Goal: Task Accomplishment & Management: Use online tool/utility

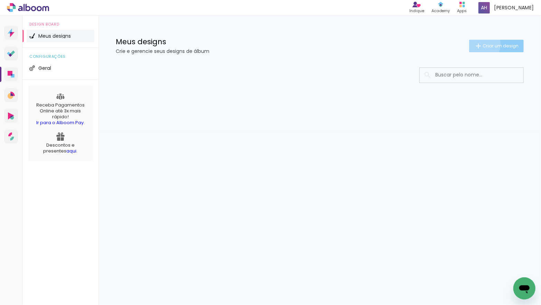
click at [477, 44] on iron-icon at bounding box center [478, 46] width 8 height 8
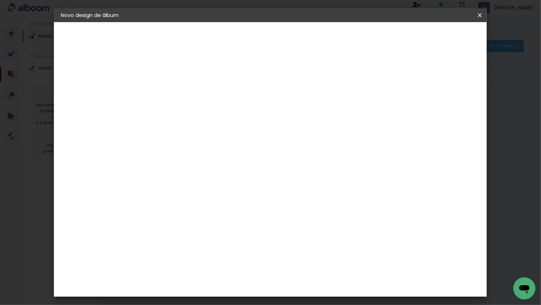
click at [174, 95] on input at bounding box center [174, 92] width 0 height 11
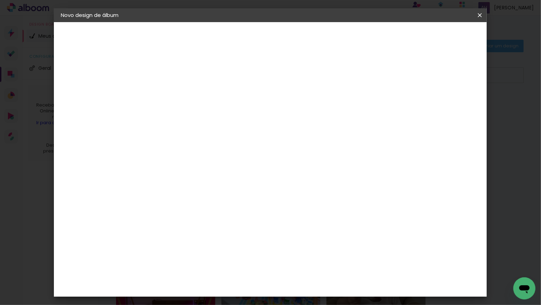
type input "[PERSON_NAME]"
type paper-input "[PERSON_NAME]"
click at [244, 38] on paper-button "Avançar" at bounding box center [228, 37] width 34 height 12
click at [186, 248] on div "Go image" at bounding box center [177, 253] width 17 height 11
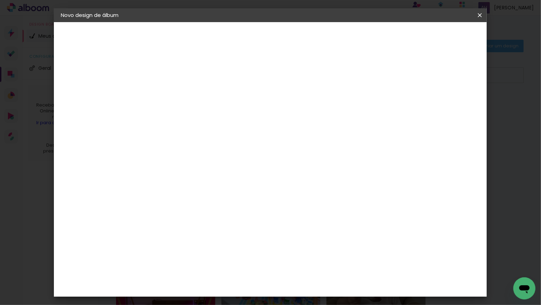
click at [0, 0] on slot "Avançar" at bounding box center [0, 0] width 0 height 0
click at [201, 115] on input "text" at bounding box center [187, 120] width 27 height 11
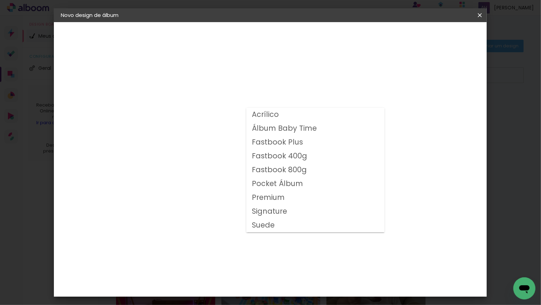
click at [0, 0] on slot "Fastbook 400g" at bounding box center [0, 0] width 0 height 0
type input "Fastbook 400g"
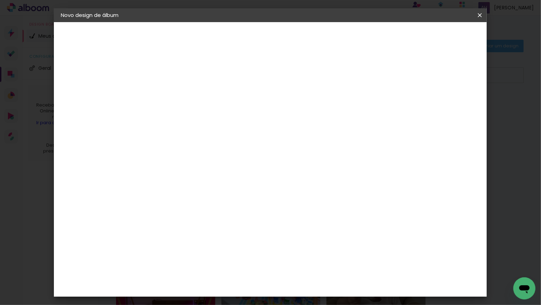
scroll to position [124, 0]
click at [220, 217] on span "25 × 25" at bounding box center [204, 226] width 32 height 18
click at [0, 0] on slot "Avançar" at bounding box center [0, 0] width 0 height 0
type input "3"
type paper-input "3"
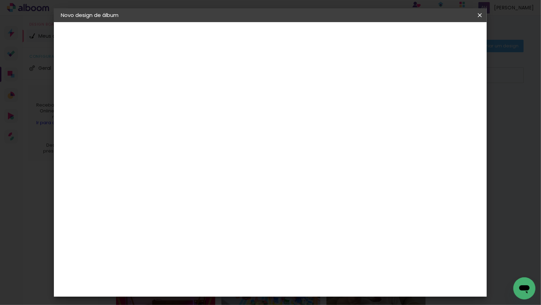
click at [179, 72] on input "3" at bounding box center [168, 74] width 24 height 9
click at [442, 36] on span "Iniciar design" at bounding box center [425, 36] width 31 height 5
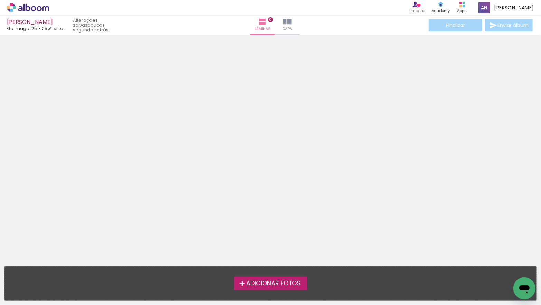
click at [288, 281] on span "Adicionar Fotos" at bounding box center [273, 283] width 54 height 6
click at [0, 0] on input "file" at bounding box center [0, 0] width 0 height 0
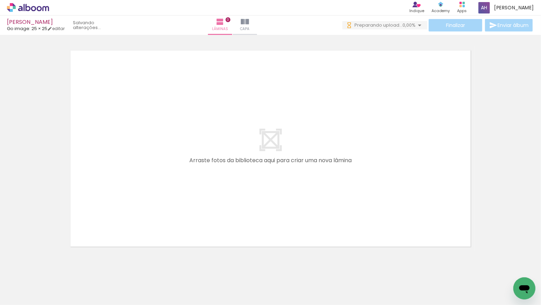
click at [32, 284] on input "Todas as fotos" at bounding box center [19, 284] width 26 height 6
click at [35, 281] on paper-item "Não utilizadas" at bounding box center [22, 281] width 36 height 6
type input "Não utilizadas"
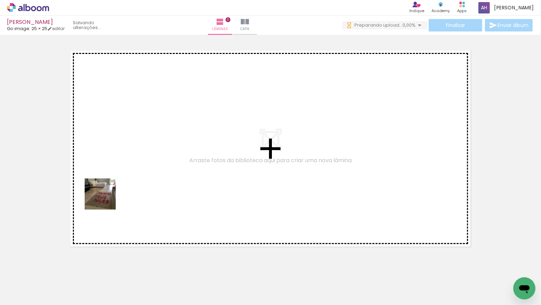
drag, startPoint x: 77, startPoint y: 263, endPoint x: 105, endPoint y: 199, distance: 70.1
click at [105, 199] on quentale-workspace at bounding box center [270, 152] width 541 height 305
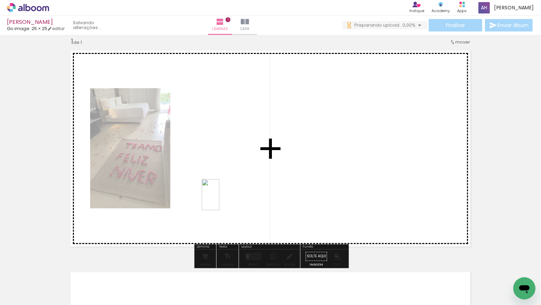
drag, startPoint x: 77, startPoint y: 285, endPoint x: 228, endPoint y: 196, distance: 175.0
click at [228, 196] on quentale-workspace at bounding box center [270, 152] width 541 height 305
drag, startPoint x: 96, startPoint y: 269, endPoint x: 354, endPoint y: 184, distance: 271.5
click at [354, 184] on quentale-workspace at bounding box center [270, 152] width 541 height 305
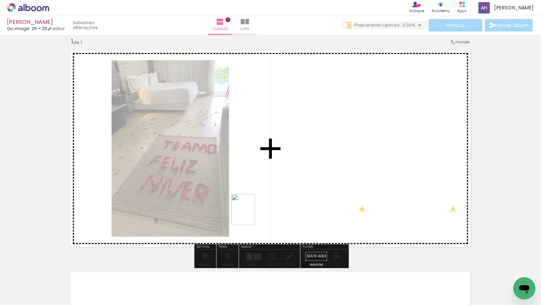
drag, startPoint x: 75, startPoint y: 284, endPoint x: 173, endPoint y: 253, distance: 102.6
click at [256, 213] on quentale-workspace at bounding box center [270, 152] width 541 height 305
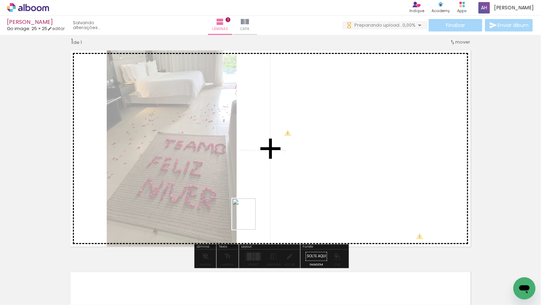
drag, startPoint x: 79, startPoint y: 280, endPoint x: 265, endPoint y: 215, distance: 196.7
click at [265, 215] on quentale-workspace at bounding box center [270, 152] width 541 height 305
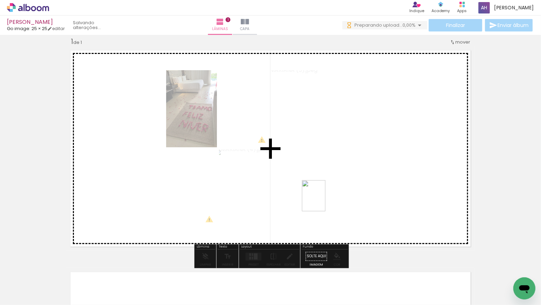
drag, startPoint x: 133, startPoint y: 254, endPoint x: 327, endPoint y: 203, distance: 200.4
click at [323, 201] on quentale-workspace at bounding box center [270, 152] width 541 height 305
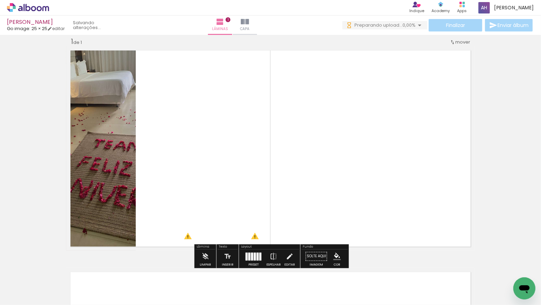
click at [254, 256] on div at bounding box center [255, 256] width 2 height 8
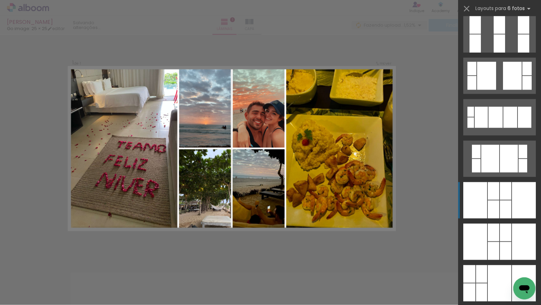
scroll to position [592, 0]
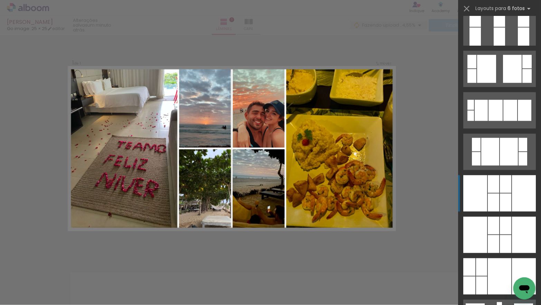
click at [485, 217] on div at bounding box center [475, 235] width 24 height 36
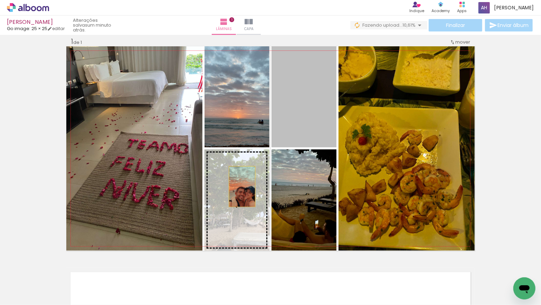
drag, startPoint x: 311, startPoint y: 130, endPoint x: 239, endPoint y: 188, distance: 92.9
click at [0, 0] on slot at bounding box center [0, 0] width 0 height 0
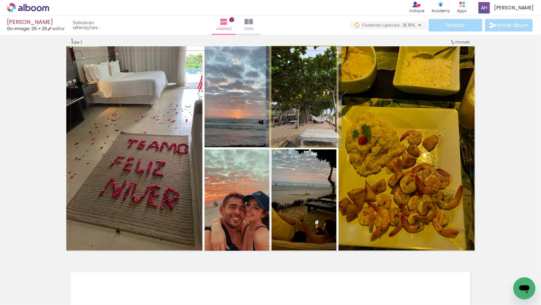
click at [322, 117] on quentale-photo at bounding box center [303, 96] width 65 height 101
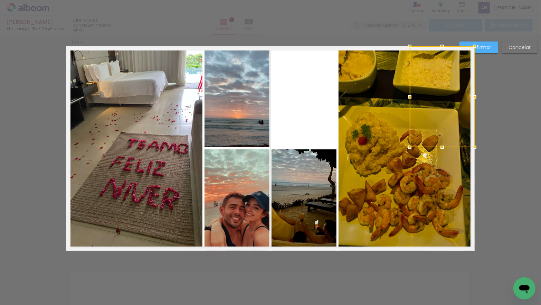
drag, startPoint x: 308, startPoint y: 103, endPoint x: 437, endPoint y: 105, distance: 129.5
click at [446, 104] on div at bounding box center [442, 96] width 65 height 101
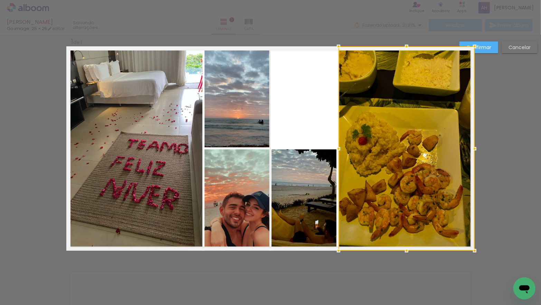
click at [348, 104] on div at bounding box center [406, 148] width 136 height 204
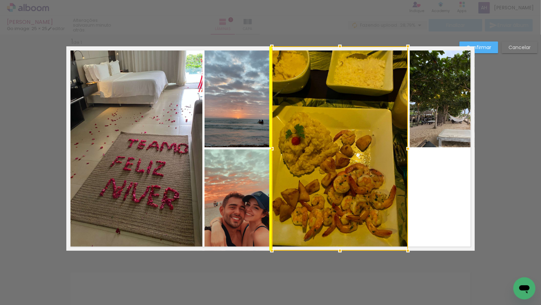
drag, startPoint x: 347, startPoint y: 104, endPoint x: 281, endPoint y: 104, distance: 66.0
click at [281, 104] on div at bounding box center [340, 148] width 136 height 204
click at [294, 193] on div at bounding box center [340, 148] width 136 height 204
click at [426, 196] on quentale-layouter at bounding box center [270, 148] width 408 height 204
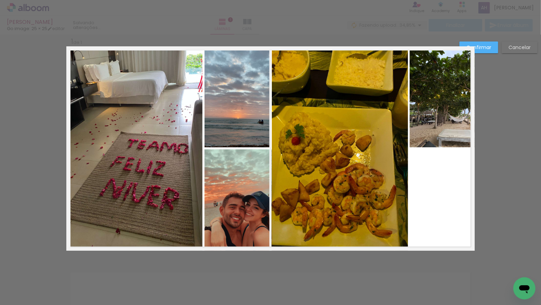
click at [361, 184] on quentale-photo at bounding box center [340, 148] width 136 height 204
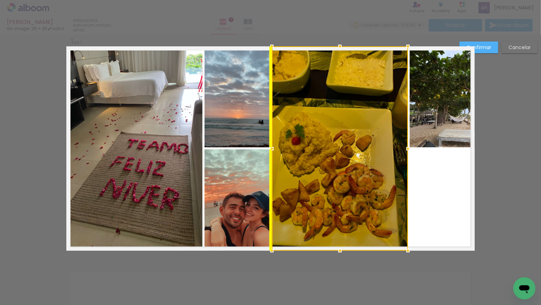
click at [309, 130] on div at bounding box center [340, 148] width 136 height 204
click at [413, 193] on quentale-layouter at bounding box center [270, 148] width 408 height 204
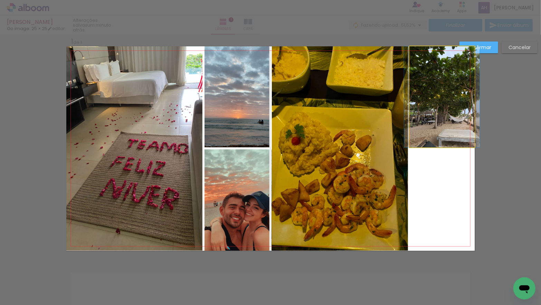
click at [437, 116] on quentale-photo at bounding box center [442, 96] width 65 height 101
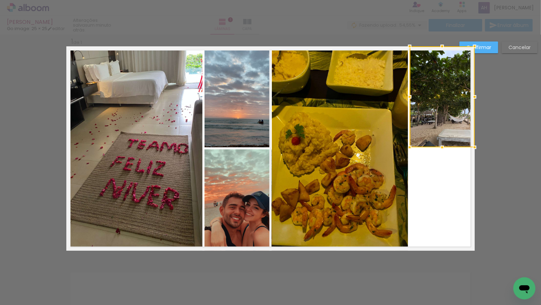
click at [436, 117] on div at bounding box center [442, 96] width 65 height 101
click at [438, 116] on div at bounding box center [442, 96] width 65 height 101
click at [436, 114] on div at bounding box center [442, 96] width 65 height 101
click at [433, 112] on div at bounding box center [442, 96] width 65 height 101
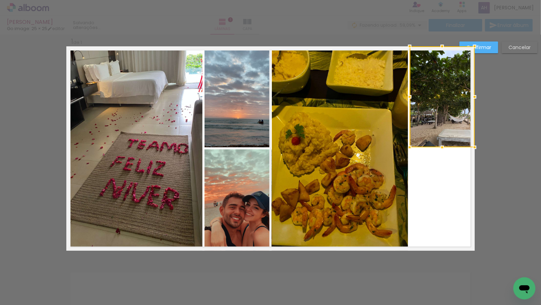
drag, startPoint x: 426, startPoint y: 109, endPoint x: 436, endPoint y: 109, distance: 9.3
click at [434, 109] on div at bounding box center [442, 96] width 65 height 101
drag, startPoint x: 442, startPoint y: 115, endPoint x: 452, endPoint y: 114, distance: 9.7
click at [452, 113] on div at bounding box center [442, 96] width 65 height 101
click at [440, 175] on quentale-layouter at bounding box center [270, 148] width 408 height 204
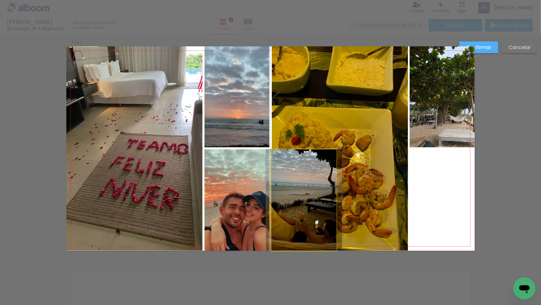
click at [271, 224] on quentale-photo at bounding box center [303, 199] width 65 height 101
click at [279, 218] on quentale-photo at bounding box center [303, 199] width 65 height 101
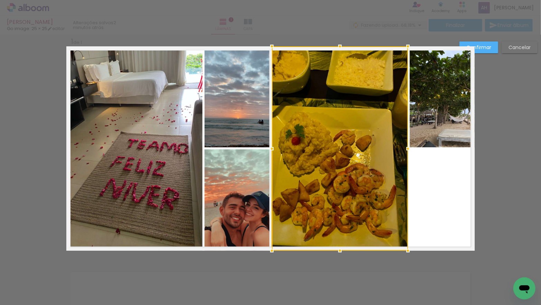
click at [292, 219] on div at bounding box center [340, 148] width 136 height 204
drag, startPoint x: 297, startPoint y: 258, endPoint x: 289, endPoint y: 251, distance: 10.6
click at [297, 258] on div "Confirmar Cancelar" at bounding box center [270, 255] width 541 height 459
click at [272, 240] on div at bounding box center [340, 148] width 136 height 204
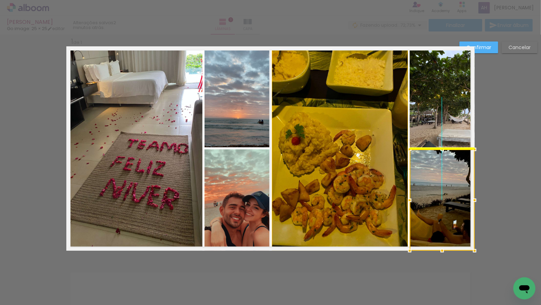
drag, startPoint x: 298, startPoint y: 224, endPoint x: 436, endPoint y: 224, distance: 138.1
click at [436, 224] on div at bounding box center [442, 199] width 65 height 101
click at [0, 0] on slot "Confirmar" at bounding box center [0, 0] width 0 height 0
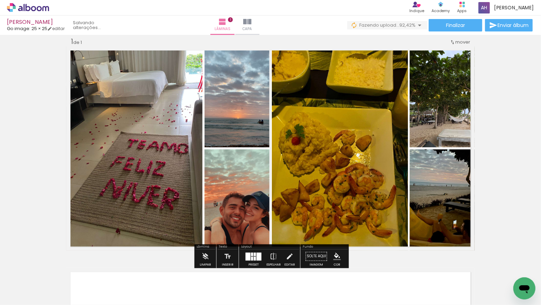
scroll to position [35, 0]
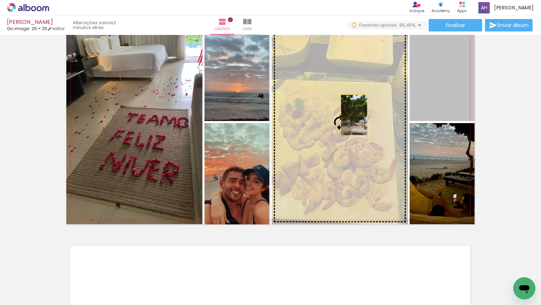
drag, startPoint x: 428, startPoint y: 91, endPoint x: 354, endPoint y: 115, distance: 77.5
click at [0, 0] on slot at bounding box center [0, 0] width 0 height 0
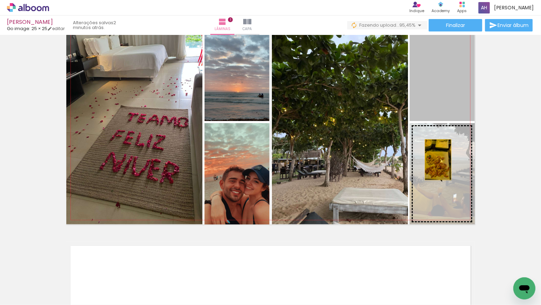
drag, startPoint x: 438, startPoint y: 101, endPoint x: 438, endPoint y: 162, distance: 61.5
click at [0, 0] on slot at bounding box center [0, 0] width 0 height 0
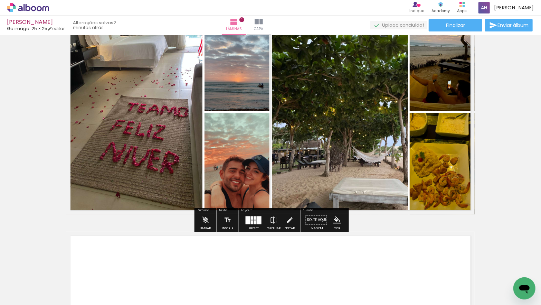
scroll to position [51, 0]
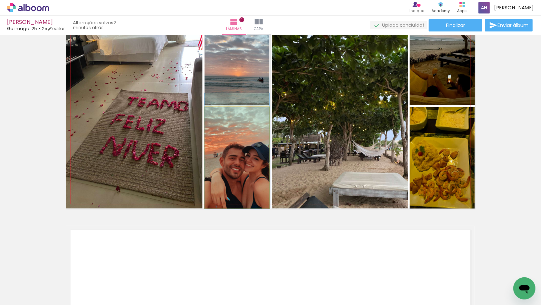
drag, startPoint x: 254, startPoint y: 171, endPoint x: 250, endPoint y: 156, distance: 15.3
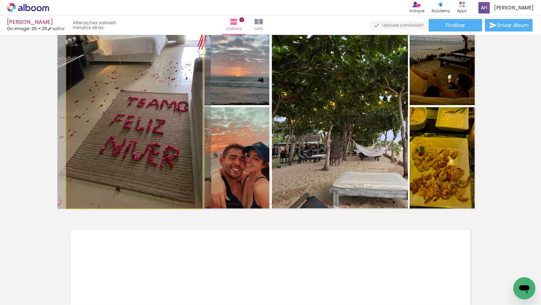
click at [159, 98] on quentale-photo at bounding box center [134, 106] width 136 height 204
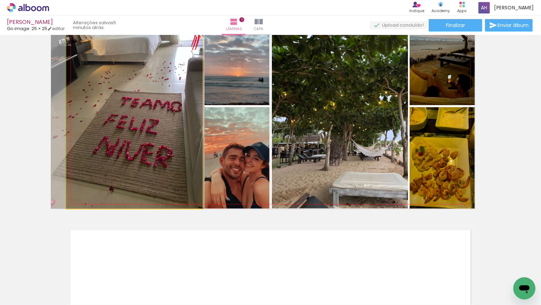
drag, startPoint x: 146, startPoint y: 106, endPoint x: 140, endPoint y: 107, distance: 6.6
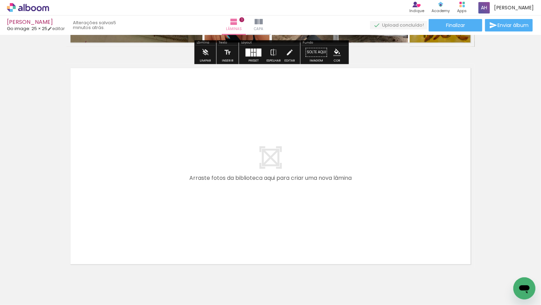
scroll to position [215, 0]
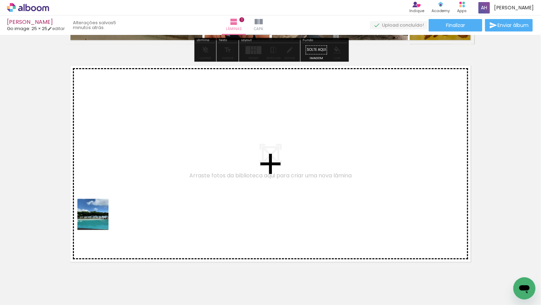
drag, startPoint x: 75, startPoint y: 267, endPoint x: 104, endPoint y: 209, distance: 65.5
click at [104, 209] on quentale-workspace at bounding box center [270, 152] width 541 height 305
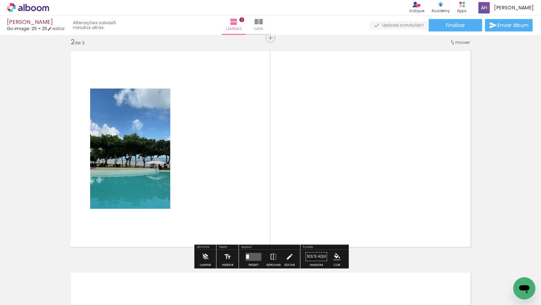
scroll to position [230, 0]
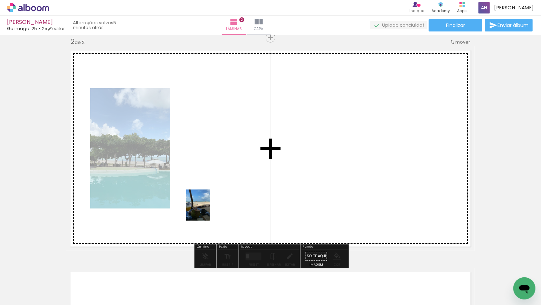
drag, startPoint x: 71, startPoint y: 286, endPoint x: 221, endPoint y: 209, distance: 168.8
click at [221, 209] on quentale-workspace at bounding box center [270, 152] width 541 height 305
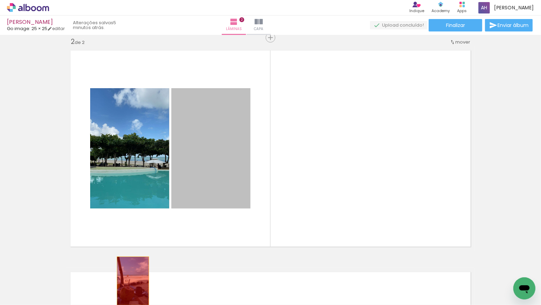
drag, startPoint x: 210, startPoint y: 183, endPoint x: 134, endPoint y: 276, distance: 120.0
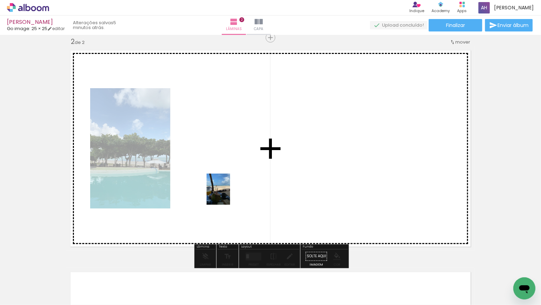
drag, startPoint x: 86, startPoint y: 271, endPoint x: 167, endPoint y: 233, distance: 89.1
click at [227, 194] on quentale-workspace at bounding box center [270, 152] width 541 height 305
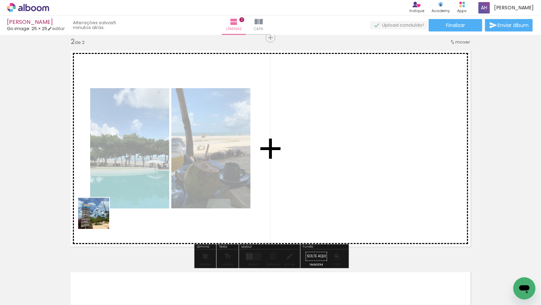
drag, startPoint x: 74, startPoint y: 277, endPoint x: 99, endPoint y: 216, distance: 66.4
click at [100, 214] on quentale-workspace at bounding box center [270, 152] width 541 height 305
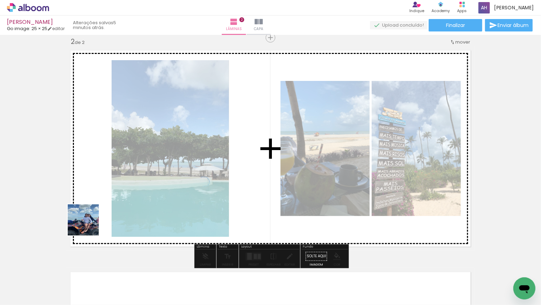
drag, startPoint x: 75, startPoint y: 271, endPoint x: 88, endPoint y: 224, distance: 48.4
click at [88, 224] on quentale-workspace at bounding box center [270, 152] width 541 height 305
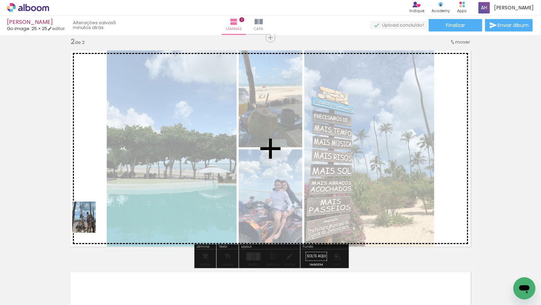
drag, startPoint x: 76, startPoint y: 279, endPoint x: 94, endPoint y: 222, distance: 59.7
click at [93, 222] on quentale-workspace at bounding box center [270, 152] width 541 height 305
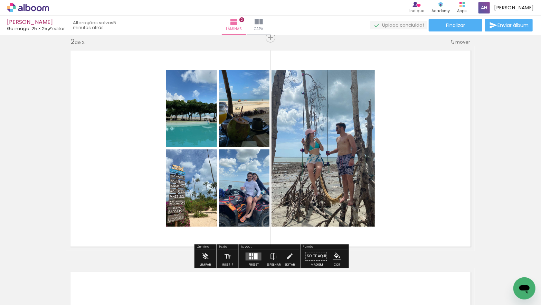
click at [251, 256] on quentale-layouter at bounding box center [254, 256] width 16 height 8
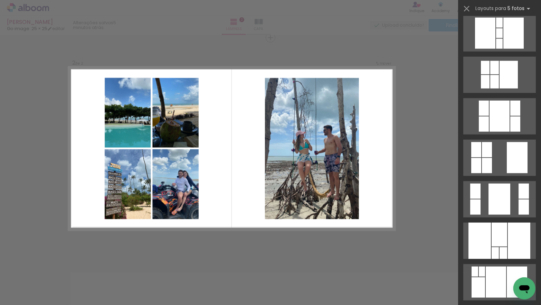
scroll to position [383, 0]
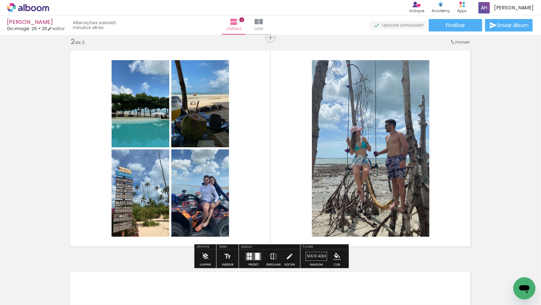
click at [274, 257] on iron-icon at bounding box center [274, 256] width 8 height 14
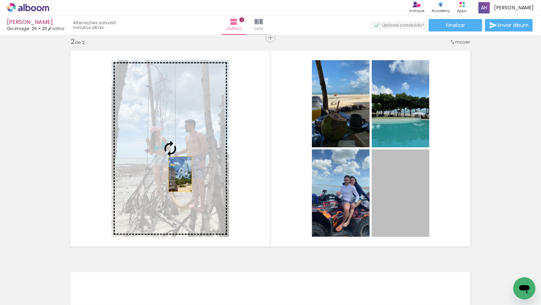
drag, startPoint x: 389, startPoint y: 205, endPoint x: 180, endPoint y: 174, distance: 211.3
click at [0, 0] on slot at bounding box center [0, 0] width 0 height 0
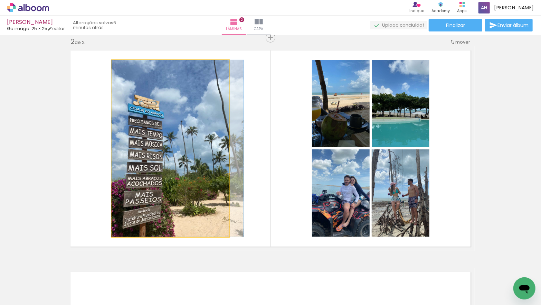
drag, startPoint x: 169, startPoint y: 179, endPoint x: 176, endPoint y: 176, distance: 7.8
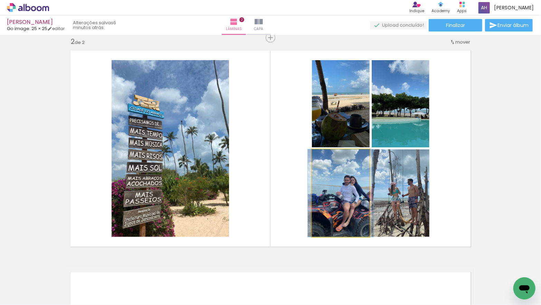
click at [346, 205] on quentale-photo at bounding box center [341, 192] width 58 height 87
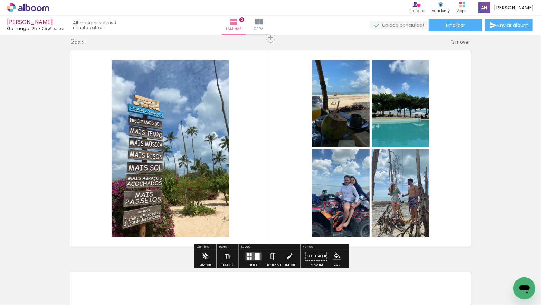
click at [247, 252] on div at bounding box center [248, 253] width 2 height 3
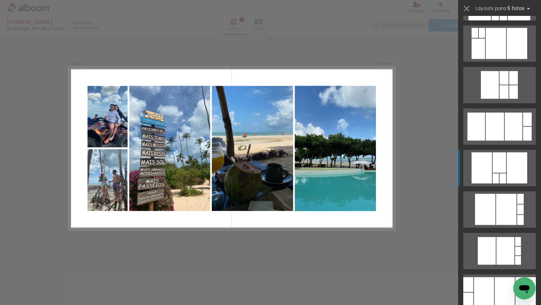
scroll to position [651, 0]
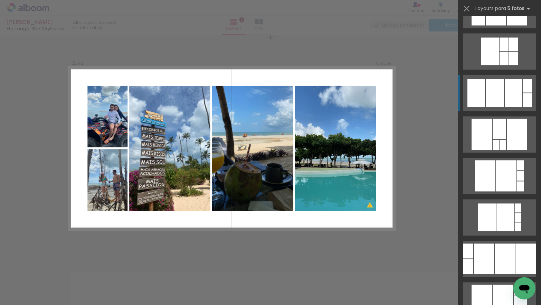
click at [496, 160] on div at bounding box center [506, 175] width 20 height 31
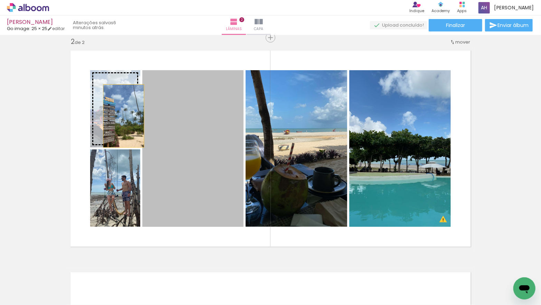
drag, startPoint x: 179, startPoint y: 177, endPoint x: 123, endPoint y: 114, distance: 84.2
click at [0, 0] on slot at bounding box center [0, 0] width 0 height 0
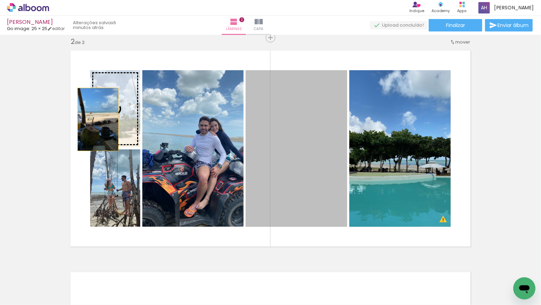
drag, startPoint x: 268, startPoint y: 177, endPoint x: 111, endPoint y: 121, distance: 167.8
click at [0, 0] on slot at bounding box center [0, 0] width 0 height 0
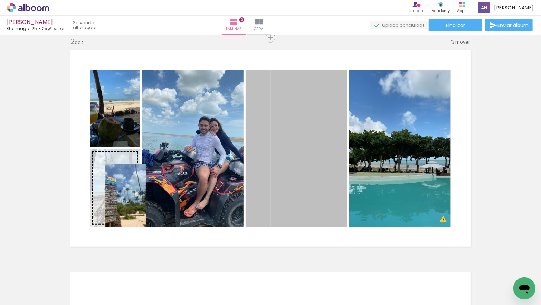
drag, startPoint x: 270, startPoint y: 148, endPoint x: 126, endPoint y: 195, distance: 152.0
click at [0, 0] on slot at bounding box center [0, 0] width 0 height 0
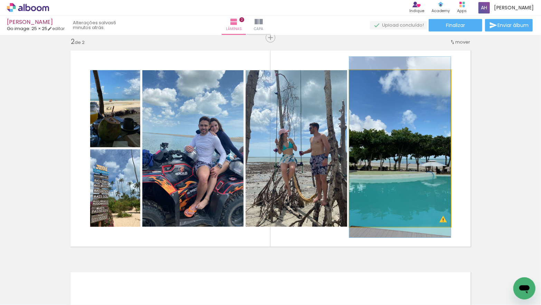
drag, startPoint x: 379, startPoint y: 179, endPoint x: 386, endPoint y: 177, distance: 7.0
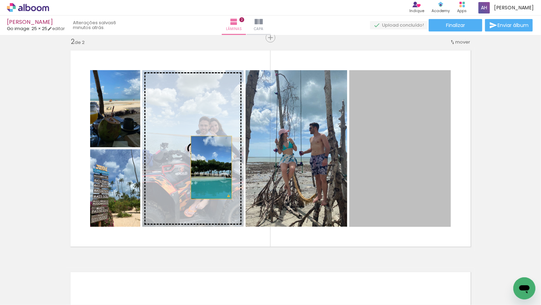
drag, startPoint x: 384, startPoint y: 177, endPoint x: 211, endPoint y: 167, distance: 173.0
click at [0, 0] on slot at bounding box center [0, 0] width 0 height 0
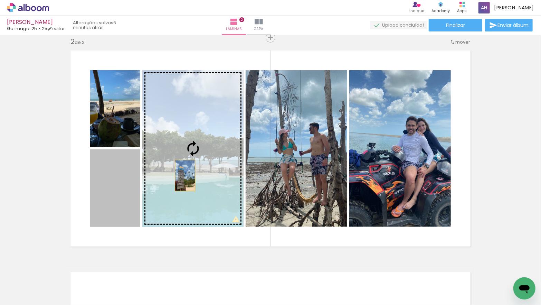
drag, startPoint x: 118, startPoint y: 196, endPoint x: 185, endPoint y: 175, distance: 70.2
click at [0, 0] on slot at bounding box center [0, 0] width 0 height 0
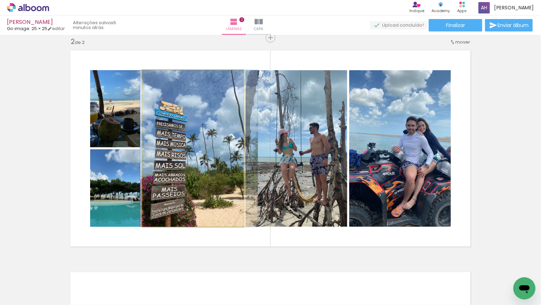
drag, startPoint x: 185, startPoint y: 175, endPoint x: 192, endPoint y: 174, distance: 6.9
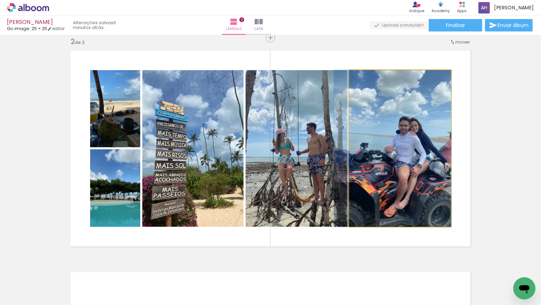
drag, startPoint x: 408, startPoint y: 170, endPoint x: 401, endPoint y: 171, distance: 7.3
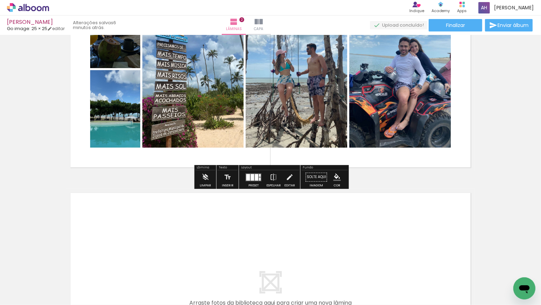
scroll to position [310, 0]
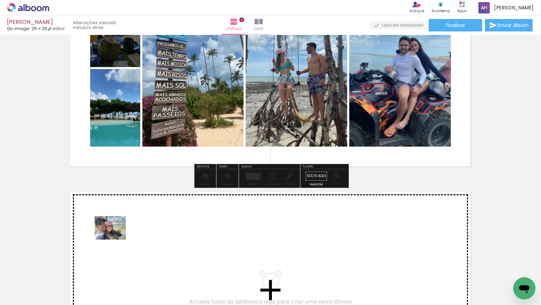
drag, startPoint x: 76, startPoint y: 277, endPoint x: 115, endPoint y: 237, distance: 56.2
click at [115, 237] on quentale-workspace at bounding box center [270, 152] width 541 height 305
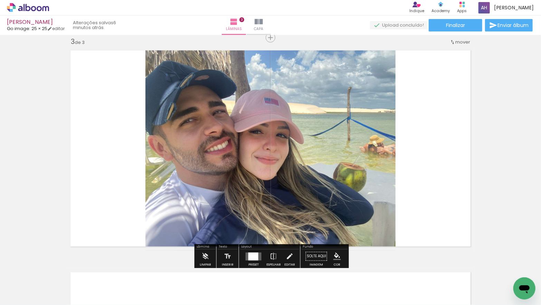
scroll to position [451, 0]
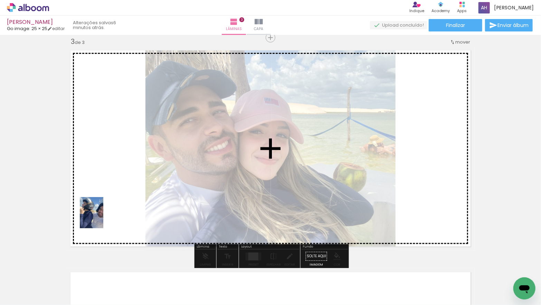
drag, startPoint x: 73, startPoint y: 275, endPoint x: 101, endPoint y: 215, distance: 66.0
click at [101, 215] on quentale-workspace at bounding box center [270, 152] width 541 height 305
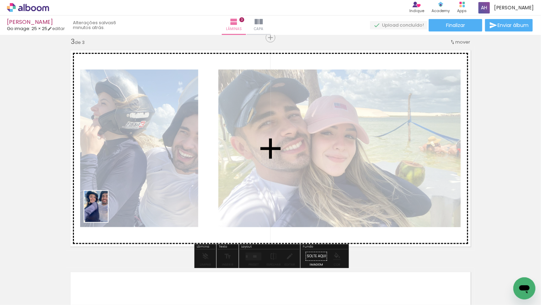
drag, startPoint x: 78, startPoint y: 271, endPoint x: 105, endPoint y: 211, distance: 65.7
click at [105, 211] on quentale-workspace at bounding box center [270, 152] width 541 height 305
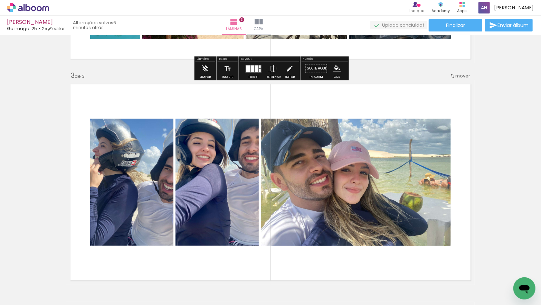
scroll to position [460, 0]
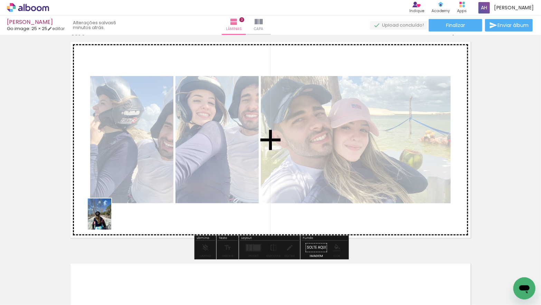
drag, startPoint x: 83, startPoint y: 270, endPoint x: 99, endPoint y: 235, distance: 39.1
click at [108, 219] on quentale-workspace at bounding box center [270, 152] width 541 height 305
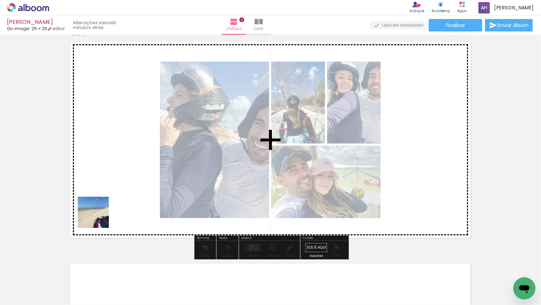
drag, startPoint x: 66, startPoint y: 271, endPoint x: 86, endPoint y: 259, distance: 24.0
click at [101, 214] on quentale-workspace at bounding box center [270, 152] width 541 height 305
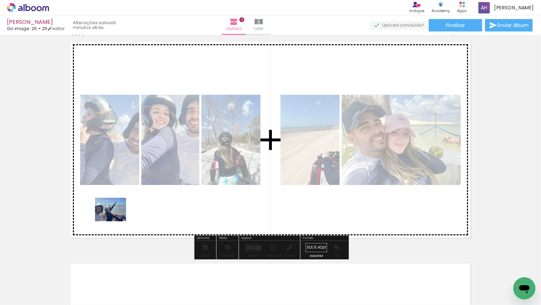
drag, startPoint x: 69, startPoint y: 280, endPoint x: 117, endPoint y: 218, distance: 78.3
click at [116, 218] on quentale-workspace at bounding box center [270, 152] width 541 height 305
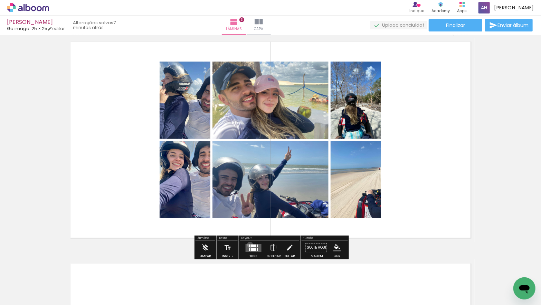
click at [248, 244] on quentale-layouter at bounding box center [254, 247] width 16 height 8
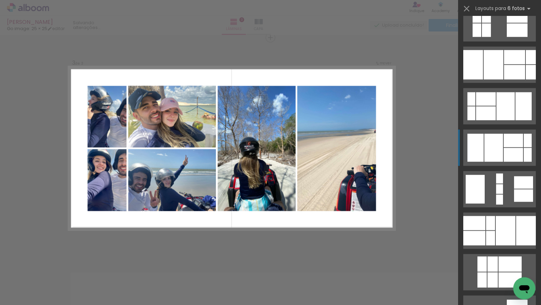
scroll to position [393, 0]
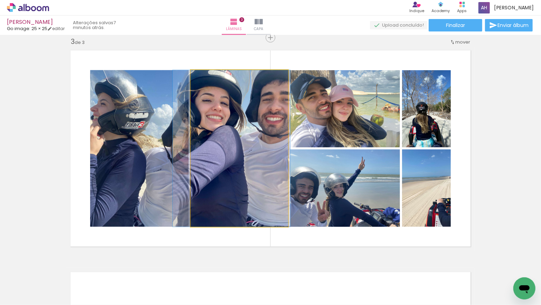
drag, startPoint x: 219, startPoint y: 138, endPoint x: 211, endPoint y: 147, distance: 11.7
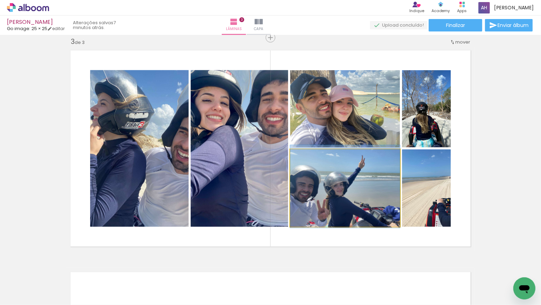
drag, startPoint x: 352, startPoint y: 190, endPoint x: 367, endPoint y: 177, distance: 20.1
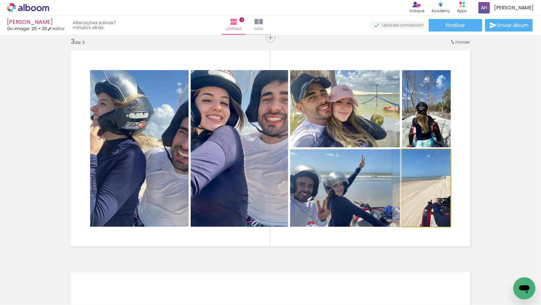
drag, startPoint x: 438, startPoint y: 194, endPoint x: 433, endPoint y: 182, distance: 13.5
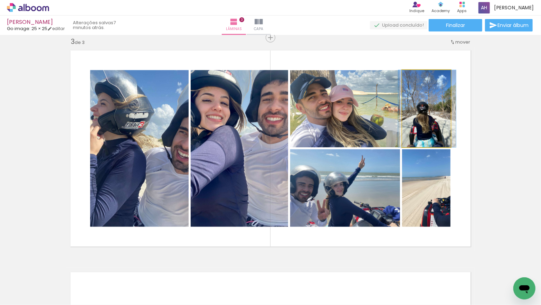
drag, startPoint x: 431, startPoint y: 125, endPoint x: 431, endPoint y: 121, distance: 4.2
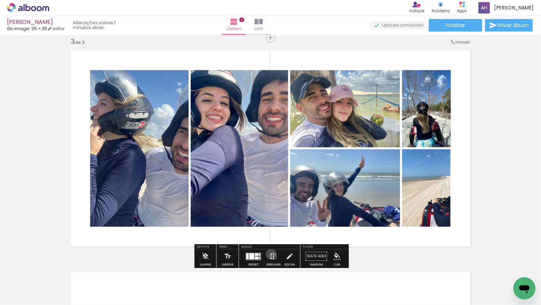
click at [270, 254] on iron-icon at bounding box center [274, 256] width 8 height 14
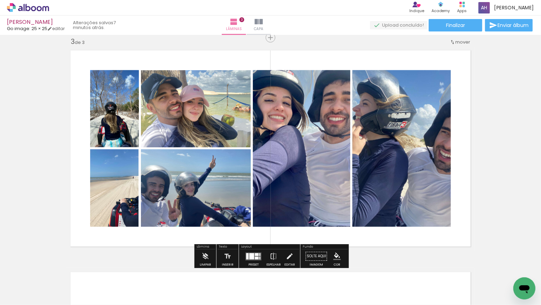
click at [249, 257] on div at bounding box center [251, 256] width 5 height 6
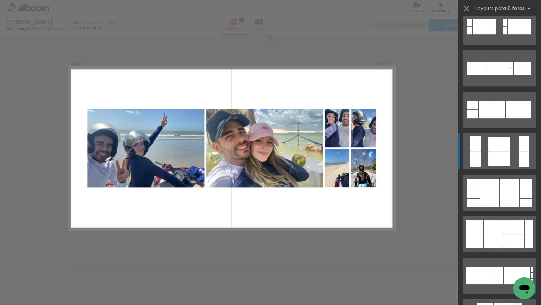
scroll to position [1220, 0]
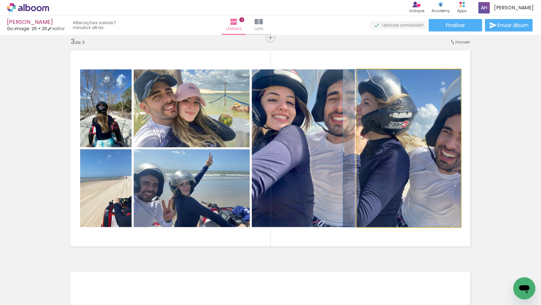
drag, startPoint x: 426, startPoint y: 175, endPoint x: 420, endPoint y: 175, distance: 6.6
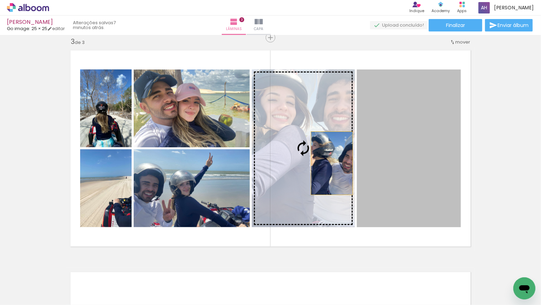
drag, startPoint x: 405, startPoint y: 165, endPoint x: 325, endPoint y: 162, distance: 80.9
click at [0, 0] on slot at bounding box center [0, 0] width 0 height 0
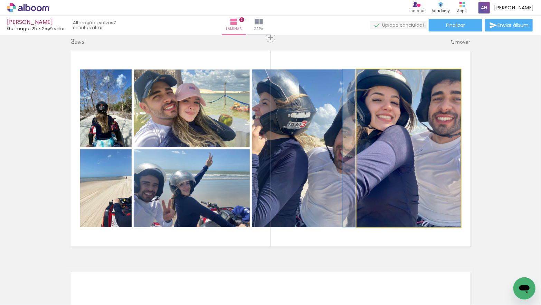
drag, startPoint x: 424, startPoint y: 163, endPoint x: 419, endPoint y: 164, distance: 5.4
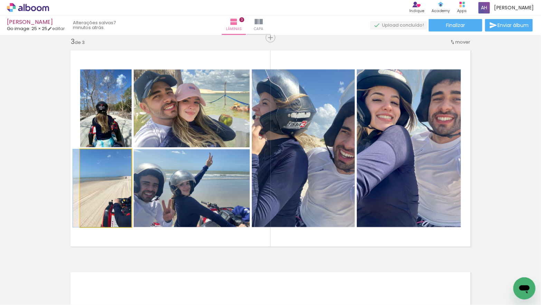
drag, startPoint x: 111, startPoint y: 195, endPoint x: 106, endPoint y: 194, distance: 5.8
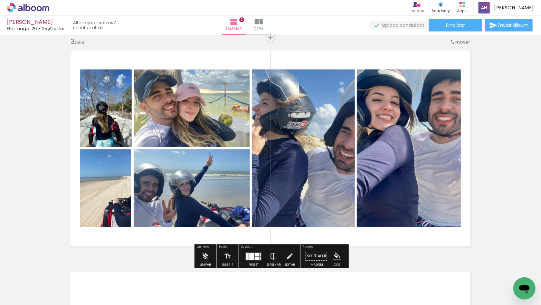
click at [260, 254] on div at bounding box center [260, 253] width 1 height 3
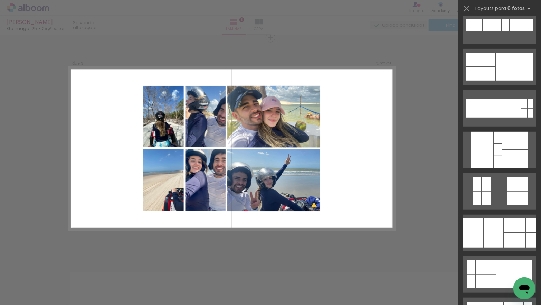
scroll to position [0, 0]
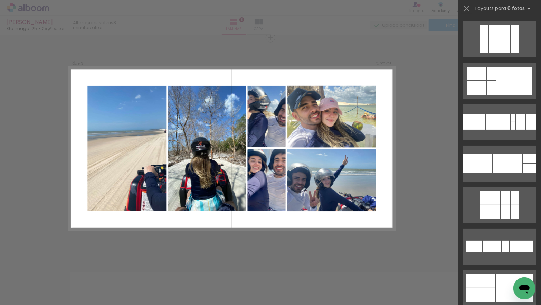
drag, startPoint x: 486, startPoint y: 79, endPoint x: 479, endPoint y: 85, distance: 8.6
click at [486, 79] on quentale-layouter at bounding box center [499, 81] width 73 height 36
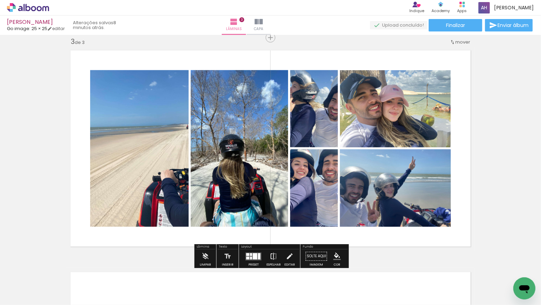
click at [271, 255] on iron-icon at bounding box center [274, 256] width 8 height 14
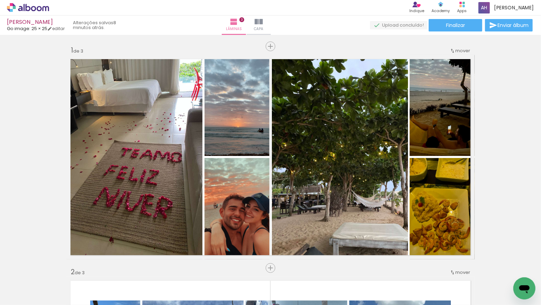
scroll to position [451, 0]
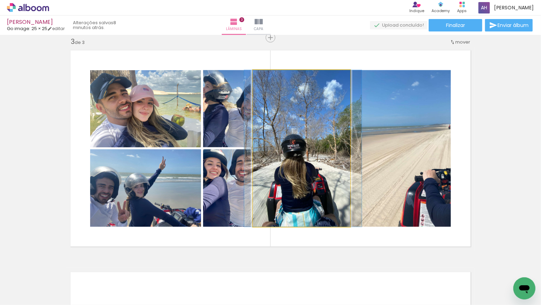
drag, startPoint x: 299, startPoint y: 171, endPoint x: 317, endPoint y: 166, distance: 18.4
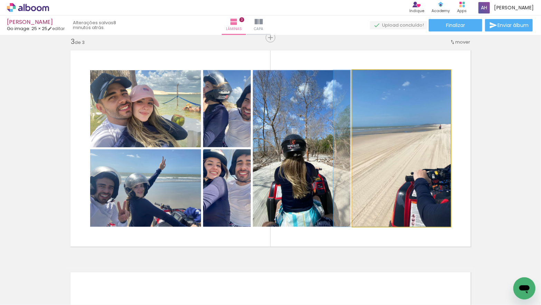
drag, startPoint x: 405, startPoint y: 169, endPoint x: 391, endPoint y: 167, distance: 14.5
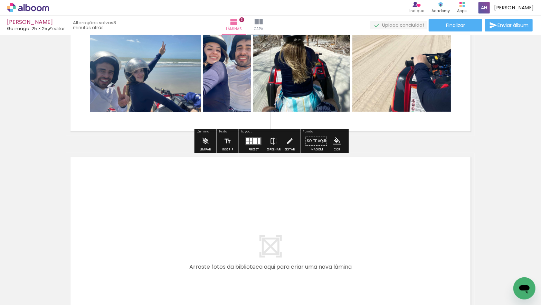
scroll to position [576, 0]
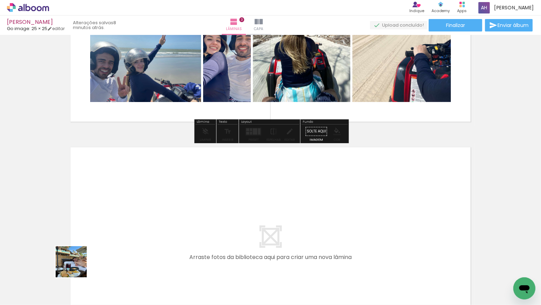
drag, startPoint x: 75, startPoint y: 270, endPoint x: 91, endPoint y: 240, distance: 34.6
click at [91, 240] on quentale-workspace at bounding box center [270, 152] width 541 height 305
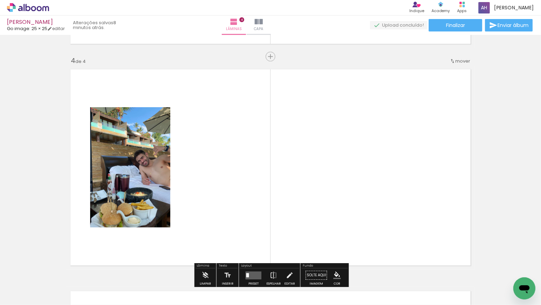
scroll to position [673, 0]
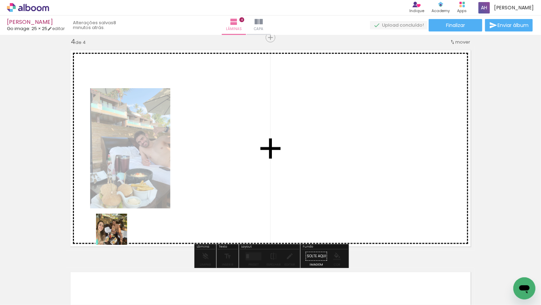
drag, startPoint x: 114, startPoint y: 238, endPoint x: 97, endPoint y: 265, distance: 31.7
click at [121, 229] on quentale-workspace at bounding box center [270, 152] width 541 height 305
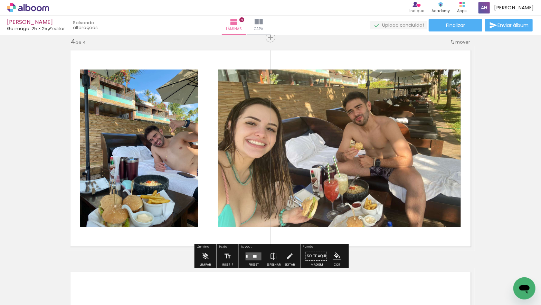
scroll to position [675, 0]
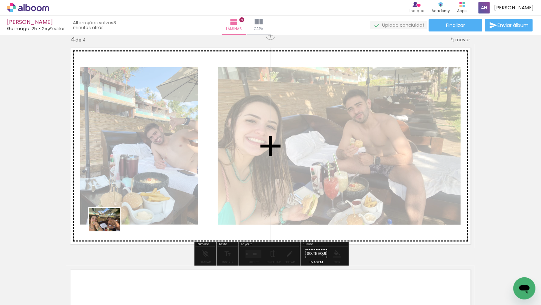
drag, startPoint x: 78, startPoint y: 280, endPoint x: 109, endPoint y: 228, distance: 60.7
click at [109, 228] on quentale-workspace at bounding box center [270, 152] width 541 height 305
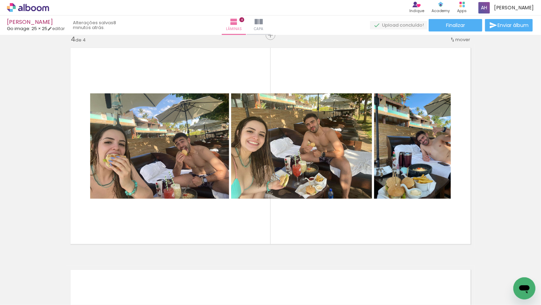
scroll to position [0, 0]
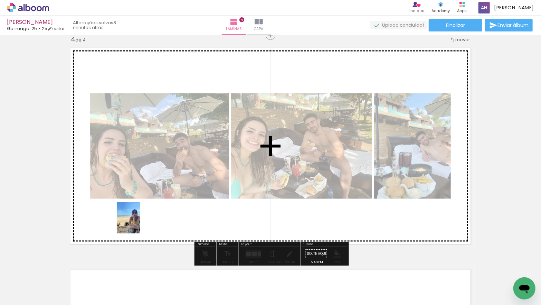
drag, startPoint x: 70, startPoint y: 289, endPoint x: 137, endPoint y: 223, distance: 94.5
click at [137, 223] on quentale-workspace at bounding box center [270, 152] width 541 height 305
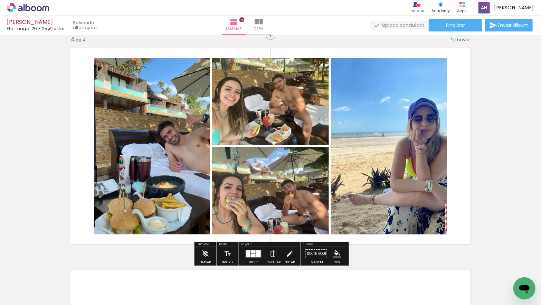
scroll to position [0, 2]
click at [248, 252] on div at bounding box center [248, 253] width 4 height 7
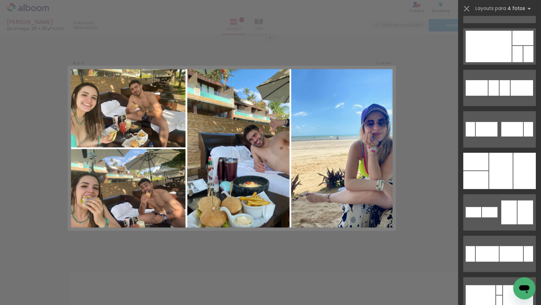
scroll to position [311, 0]
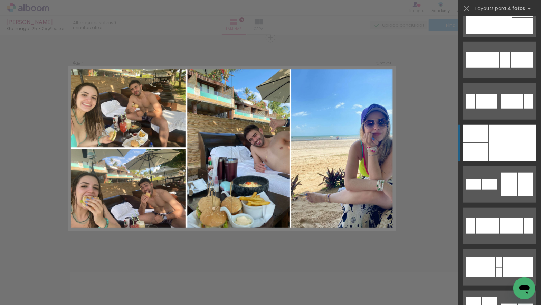
click at [507, 141] on div at bounding box center [500, 143] width 23 height 36
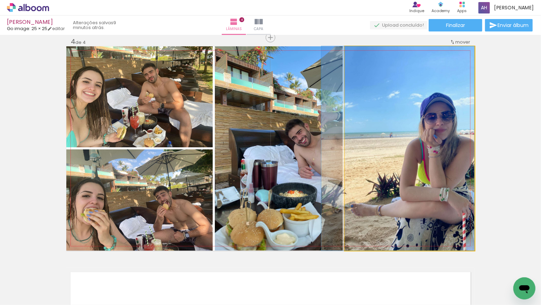
drag, startPoint x: 426, startPoint y: 160, endPoint x: 404, endPoint y: 163, distance: 23.0
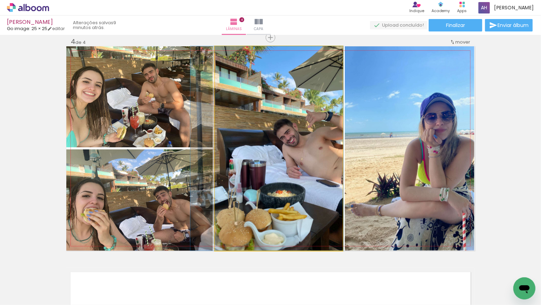
drag, startPoint x: 289, startPoint y: 192, endPoint x: 277, endPoint y: 190, distance: 11.9
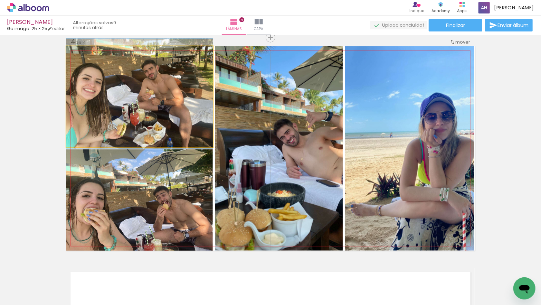
drag, startPoint x: 166, startPoint y: 124, endPoint x: 179, endPoint y: 121, distance: 13.1
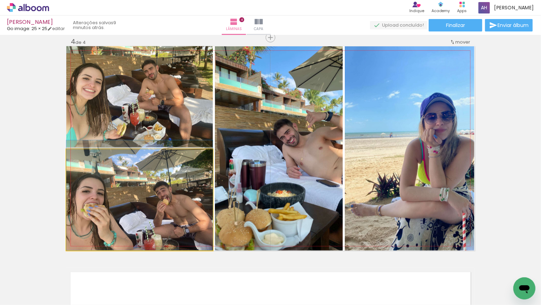
drag, startPoint x: 138, startPoint y: 209, endPoint x: 147, endPoint y: 201, distance: 12.0
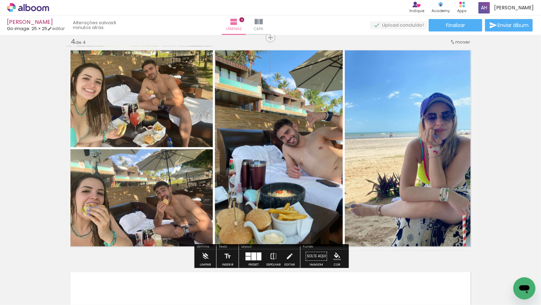
click at [271, 257] on iron-icon at bounding box center [274, 256] width 8 height 14
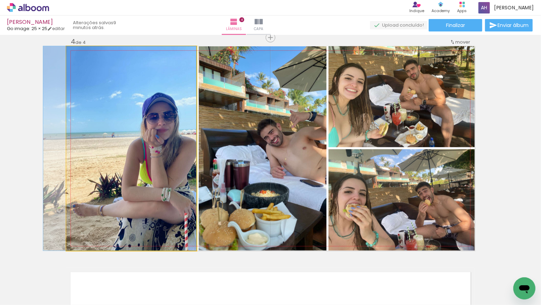
drag, startPoint x: 165, startPoint y: 182, endPoint x: 176, endPoint y: 174, distance: 13.8
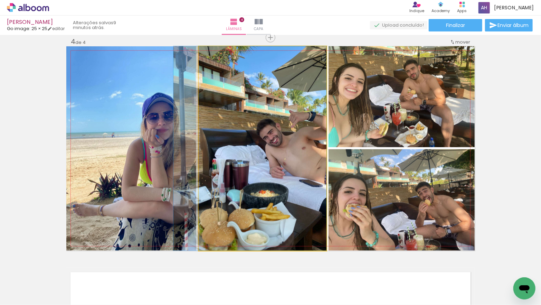
drag, startPoint x: 272, startPoint y: 150, endPoint x: 265, endPoint y: 149, distance: 7.3
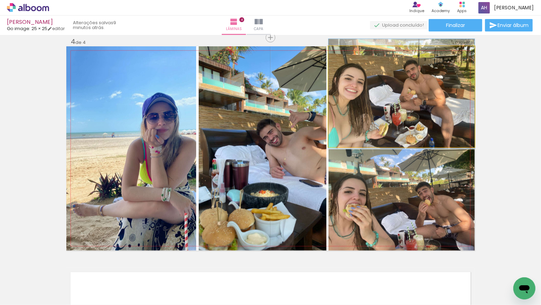
drag, startPoint x: 415, startPoint y: 109, endPoint x: 421, endPoint y: 109, distance: 5.5
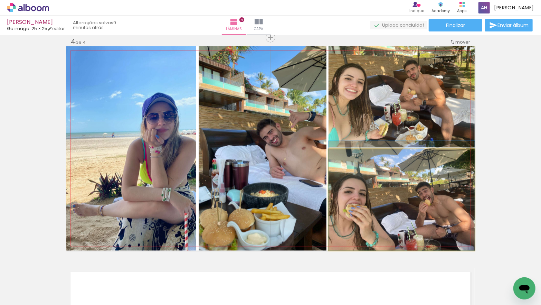
drag, startPoint x: 418, startPoint y: 193, endPoint x: 419, endPoint y: 185, distance: 7.6
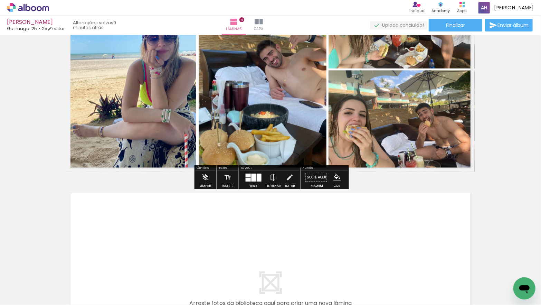
scroll to position [756, 0]
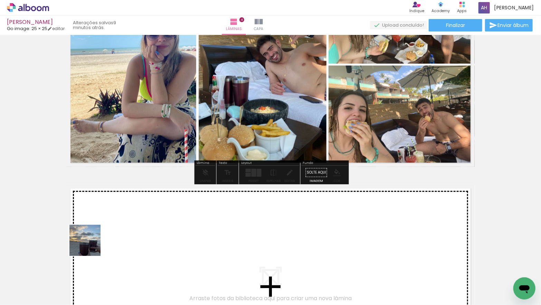
drag, startPoint x: 75, startPoint y: 281, endPoint x: 90, endPoint y: 245, distance: 39.0
click at [90, 245] on quentale-workspace at bounding box center [270, 152] width 541 height 305
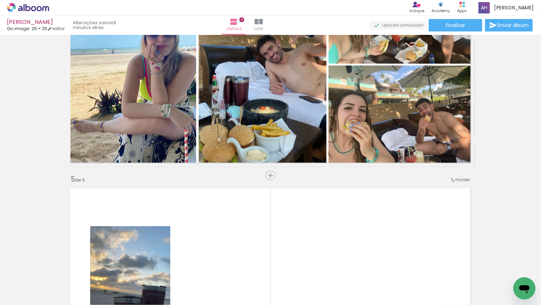
scroll to position [894, 0]
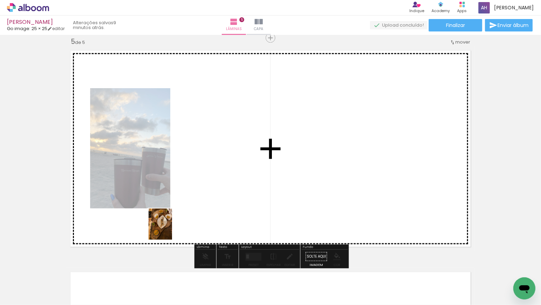
drag, startPoint x: 113, startPoint y: 251, endPoint x: 174, endPoint y: 227, distance: 66.2
click at [175, 227] on quentale-workspace at bounding box center [270, 152] width 541 height 305
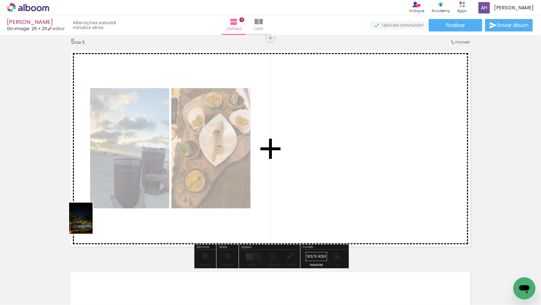
drag, startPoint x: 87, startPoint y: 233, endPoint x: 89, endPoint y: 224, distance: 9.2
click at [90, 222] on quentale-workspace at bounding box center [270, 152] width 541 height 305
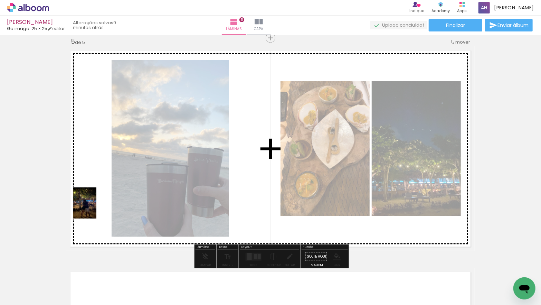
drag, startPoint x: 74, startPoint y: 276, endPoint x: 94, endPoint y: 208, distance: 70.4
click at [93, 208] on quentale-workspace at bounding box center [270, 152] width 541 height 305
